Goal: Information Seeking & Learning: Understand process/instructions

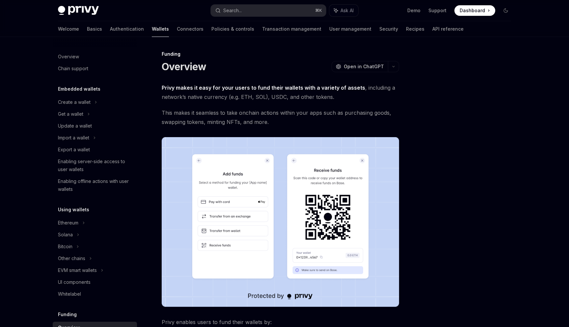
scroll to position [146, 0]
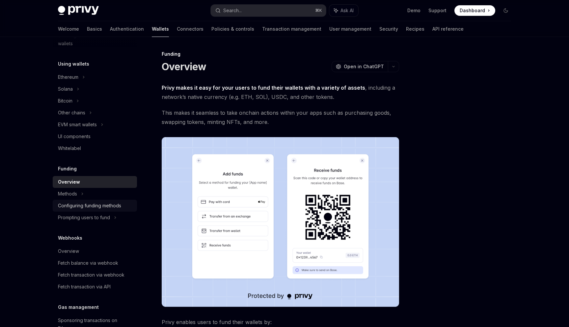
click at [93, 206] on div "Configuring funding methods" at bounding box center [89, 205] width 63 height 8
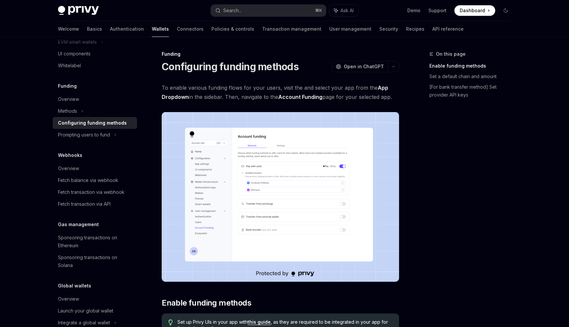
scroll to position [236, 0]
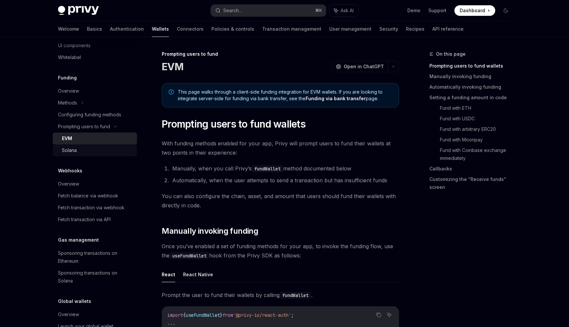
click at [77, 153] on div "Solana" at bounding box center [97, 150] width 71 height 8
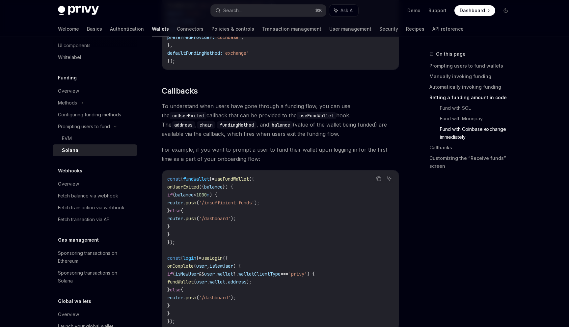
scroll to position [1010, 0]
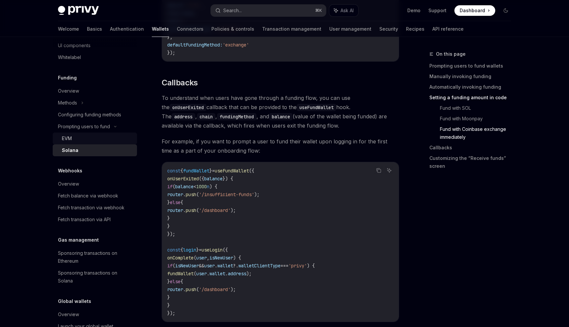
click at [94, 138] on div "EVM" at bounding box center [97, 138] width 71 height 8
type textarea "*"
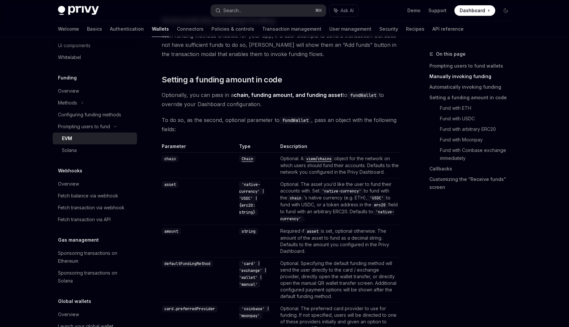
scroll to position [585, 0]
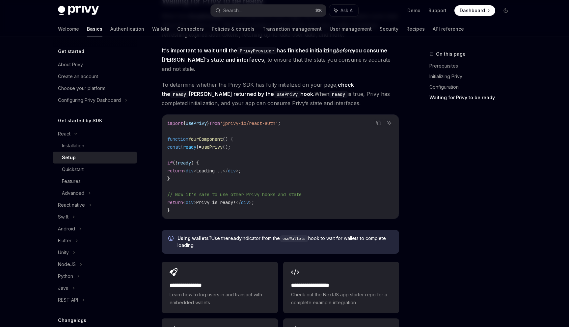
scroll to position [804, 0]
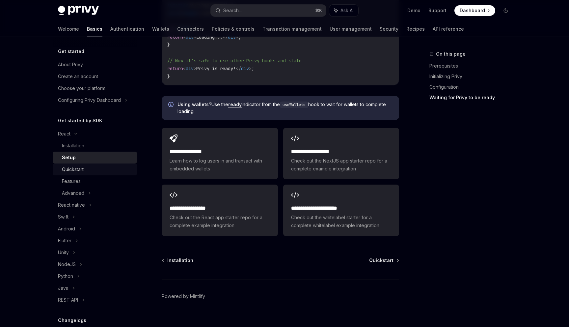
click at [82, 173] on link "Quickstart" at bounding box center [95, 169] width 84 height 12
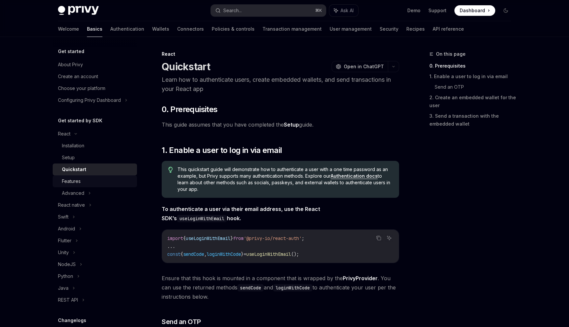
click at [82, 184] on div "Features" at bounding box center [97, 181] width 71 height 8
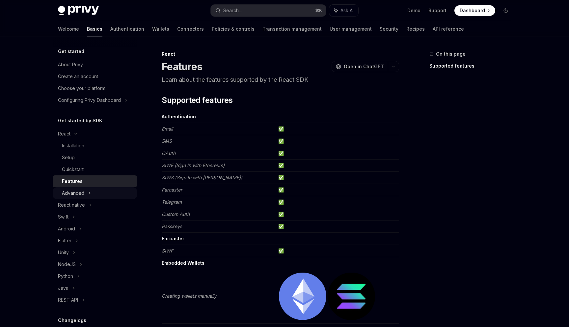
click at [86, 191] on div "Advanced" at bounding box center [95, 193] width 84 height 12
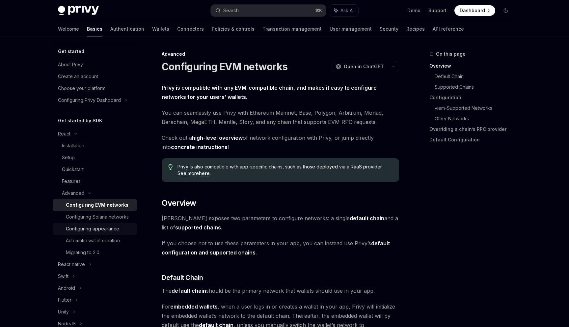
click at [94, 223] on link "Configuring appearance" at bounding box center [95, 229] width 84 height 12
type textarea "*"
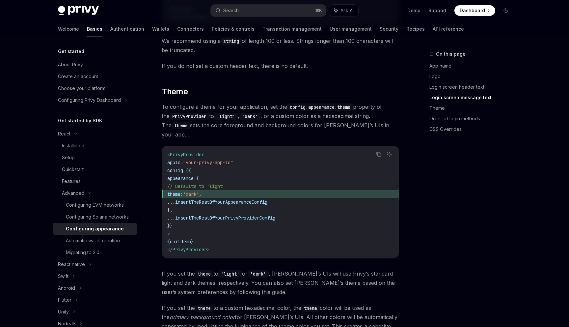
scroll to position [915, 0]
